Goal: Information Seeking & Learning: Find specific fact

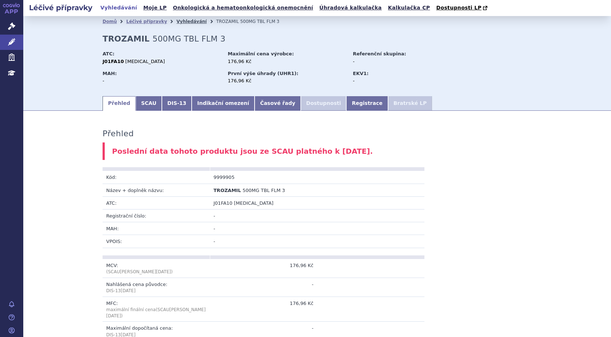
click at [178, 21] on link "Vyhledávání" at bounding box center [192, 21] width 30 height 5
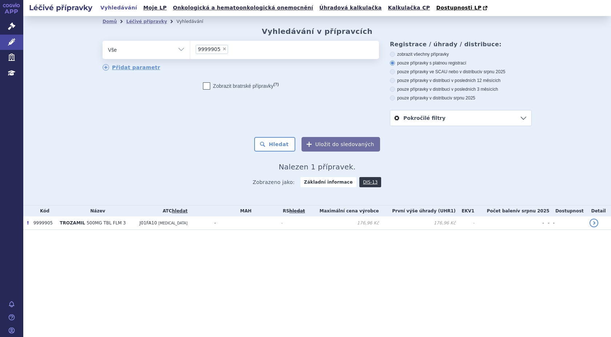
click at [222, 48] on span "×" at bounding box center [224, 49] width 4 height 4
click at [190, 48] on select "9999905" at bounding box center [190, 49] width 0 height 18
select select
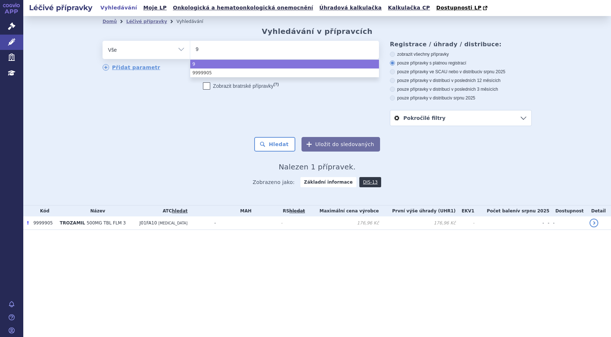
type input "99"
type input "999"
type input "9999"
type input "99999"
type input "999990"
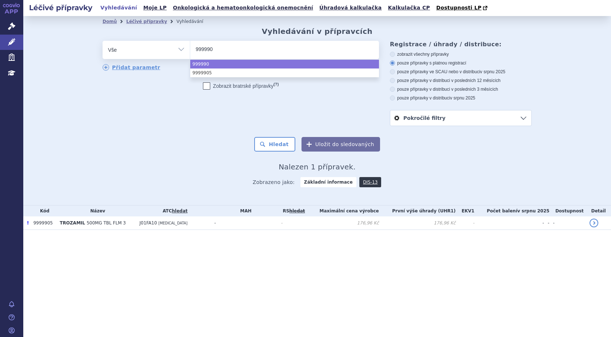
type input "9999908"
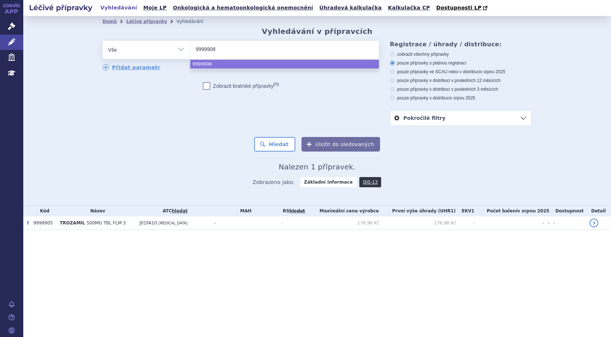
select select "9999908"
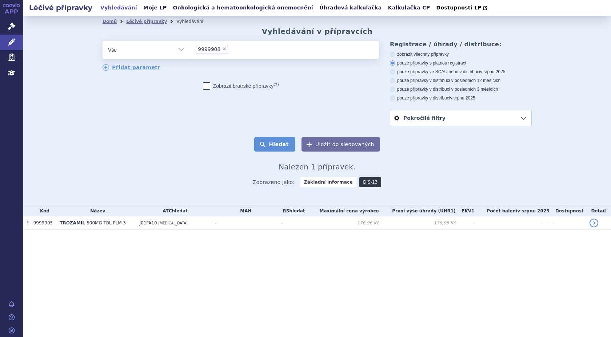
click at [273, 145] on button "Hledat" at bounding box center [274, 144] width 41 height 15
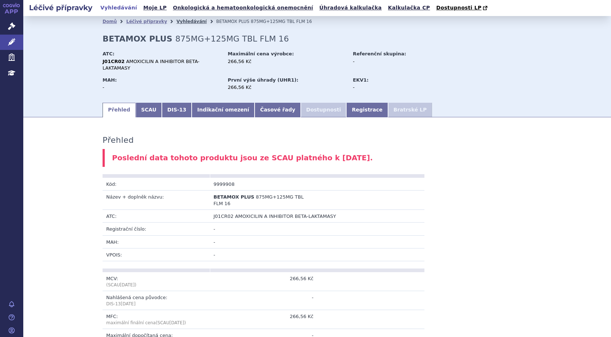
drag, startPoint x: 173, startPoint y: 21, endPoint x: 179, endPoint y: 21, distance: 6.2
click at [177, 21] on link "Vyhledávání" at bounding box center [192, 21] width 30 height 5
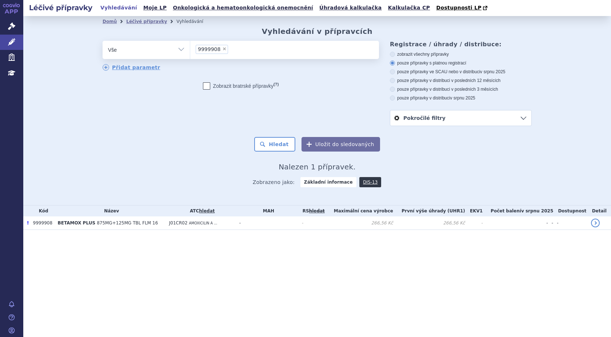
click at [222, 49] on span "×" at bounding box center [224, 49] width 4 height 4
click at [190, 49] on select "9999908" at bounding box center [190, 49] width 0 height 18
select select
type input "99"
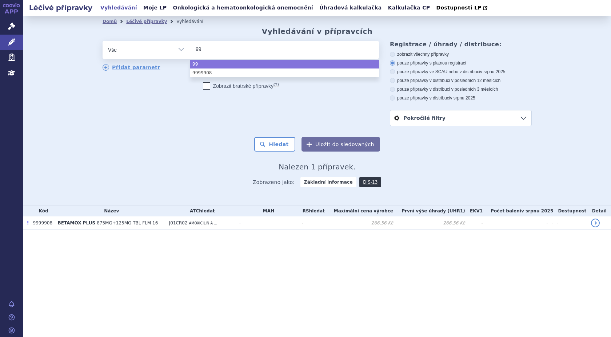
type input "999"
type input "9999"
type input "99999"
type input "9999909"
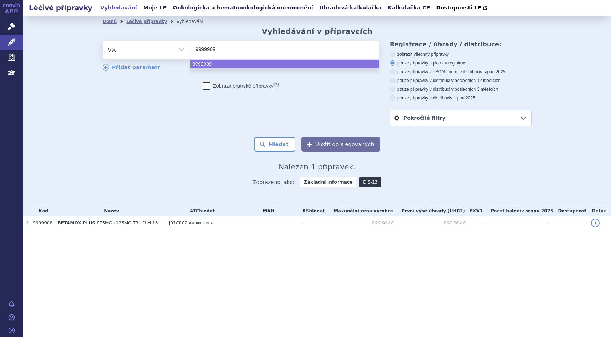
select select "9999909"
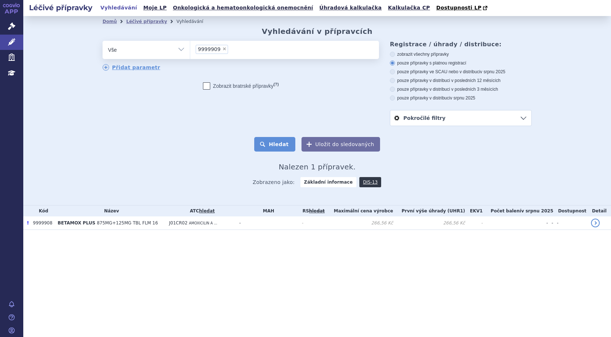
click at [271, 145] on button "Hledat" at bounding box center [274, 144] width 41 height 15
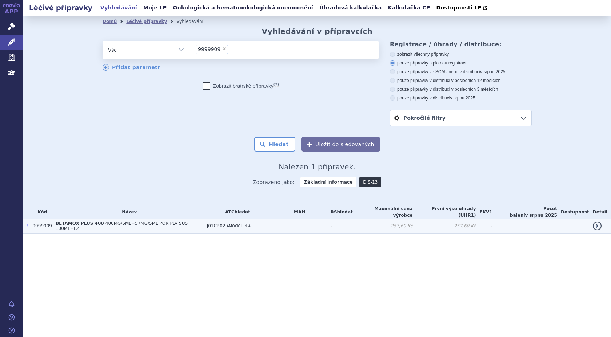
click at [98, 225] on span "400MG/5ML+57MG/5ML POR PLV SUS 100ML+LŽ" at bounding box center [122, 226] width 132 height 10
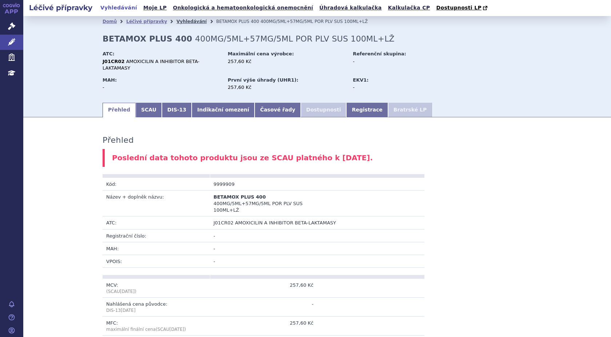
click at [181, 22] on link "Vyhledávání" at bounding box center [192, 21] width 30 height 5
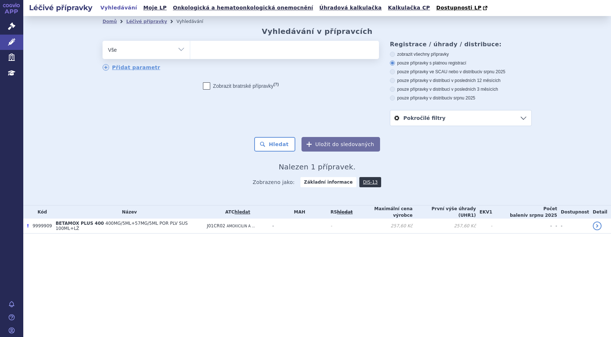
select select
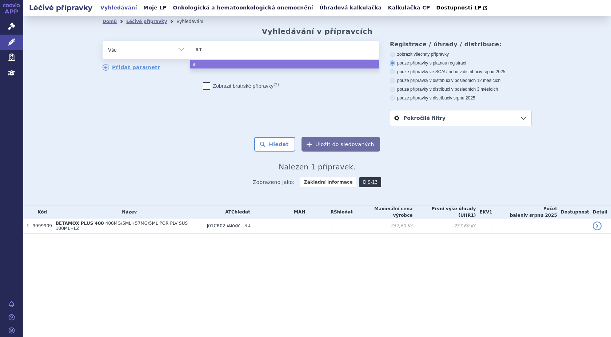
type input "amo"
type input "amot"
type input "amota"
type input "amotax"
select select "amotax"
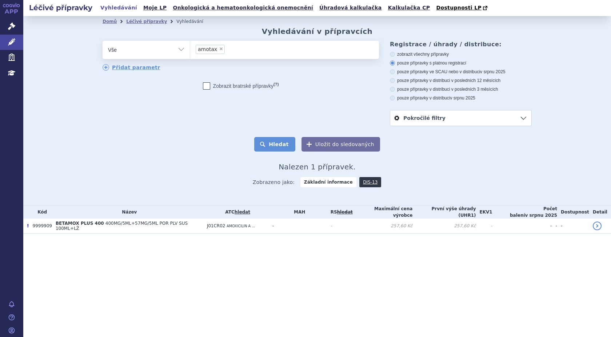
click at [280, 140] on button "Hledat" at bounding box center [274, 144] width 41 height 15
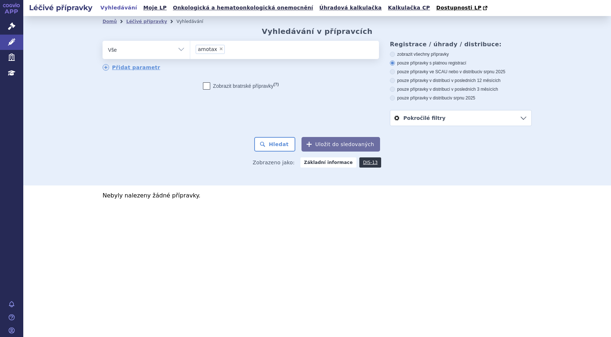
click at [219, 48] on span "×" at bounding box center [221, 49] width 4 height 4
click at [190, 48] on select "amotax" at bounding box center [190, 49] width 0 height 18
select select
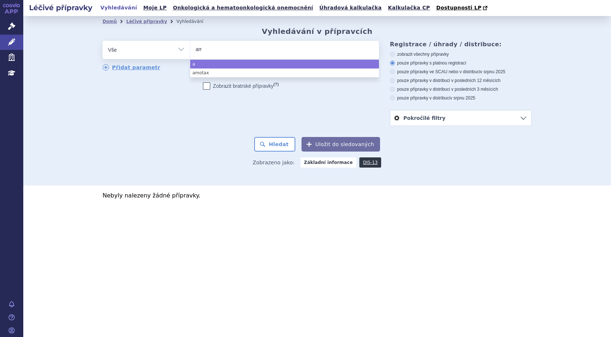
type input "amo"
type input "amota"
type input "amotaks"
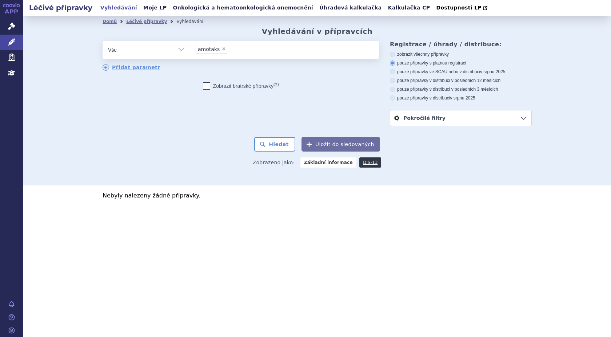
select select "amotaks"
drag, startPoint x: 288, startPoint y: 143, endPoint x: 279, endPoint y: 136, distance: 11.3
click at [288, 143] on button "Hledat" at bounding box center [274, 144] width 41 height 15
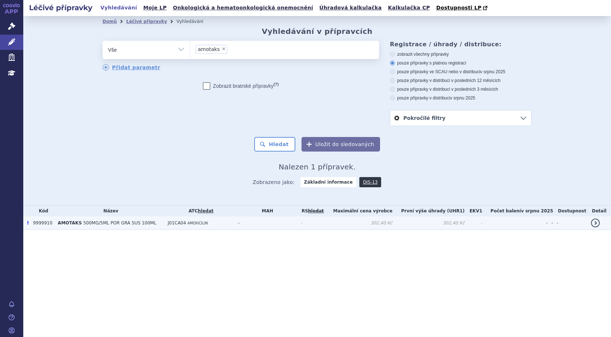
click at [94, 225] on span "500MG/5ML POR GRA SUS 100ML" at bounding box center [119, 222] width 73 height 5
